Goal: Task Accomplishment & Management: Manage account settings

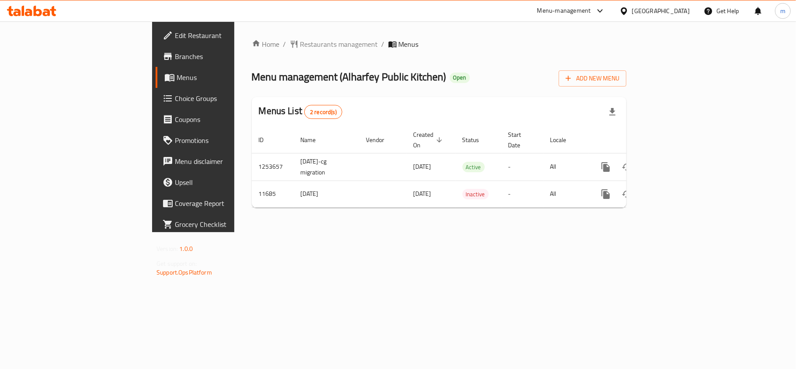
click at [34, 13] on icon at bounding box center [38, 11] width 8 height 10
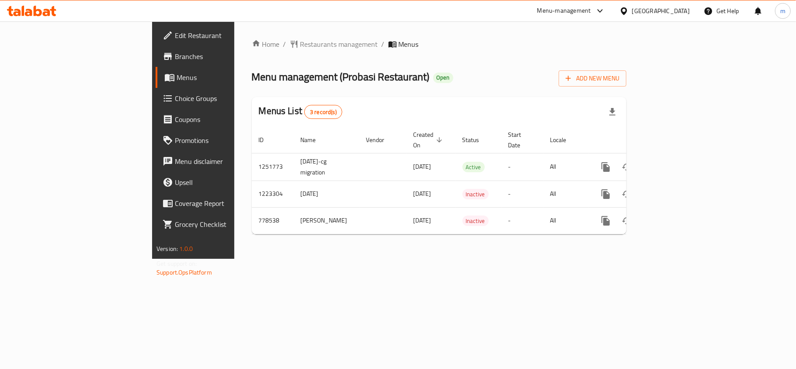
drag, startPoint x: 350, startPoint y: 141, endPoint x: 338, endPoint y: 137, distance: 12.3
click at [407, 142] on th "Created On sorted descending" at bounding box center [431, 140] width 49 height 27
click at [675, 11] on div "[GEOGRAPHIC_DATA]" at bounding box center [661, 11] width 58 height 10
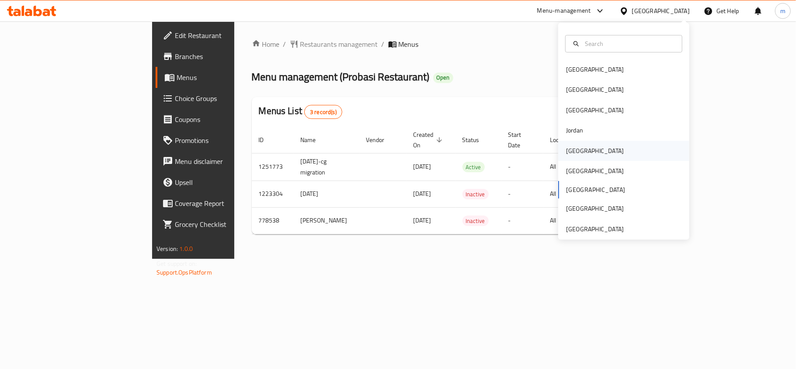
click at [567, 156] on div "Kuwait" at bounding box center [595, 151] width 58 height 10
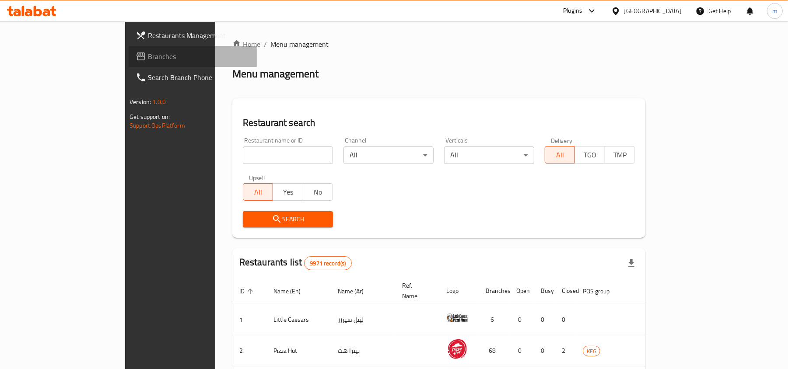
click at [148, 56] on span "Branches" at bounding box center [199, 56] width 102 height 10
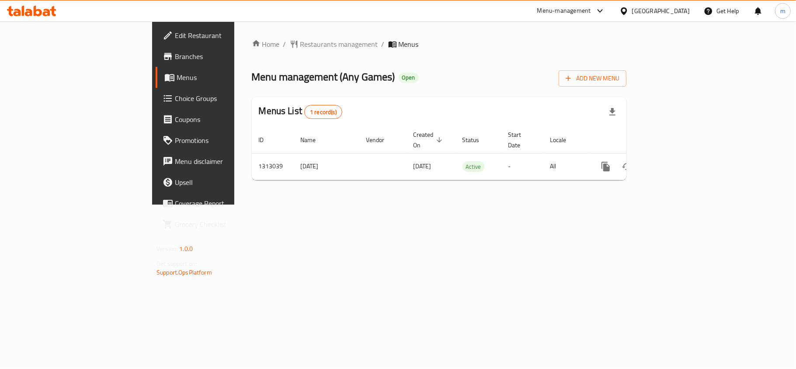
click at [430, 60] on div "Home / Restaurants management / Menus Menu management ( Any Games ) Open Add Ne…" at bounding box center [439, 113] width 375 height 148
click at [538, 80] on div "Menu management ( Any Games ) Open Add New Menu" at bounding box center [439, 77] width 375 height 20
click at [434, 77] on div "Menu management ( Any Games ) Open Add New Menu" at bounding box center [439, 77] width 375 height 20
click at [175, 30] on span "Edit Restaurant" at bounding box center [226, 35] width 103 height 10
